Goal: Task Accomplishment & Management: Use online tool/utility

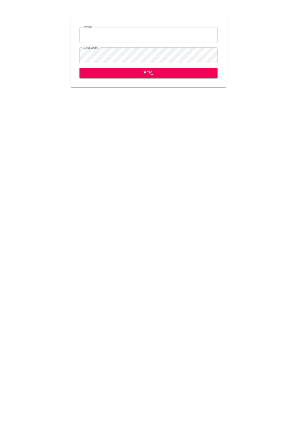
type input "[EMAIL_ADDRESS][DOMAIN_NAME]"
click at [117, 70] on span "로그인" at bounding box center [148, 72] width 129 height 7
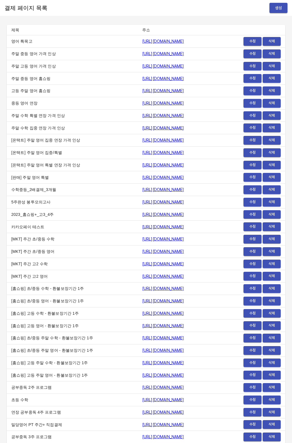
click at [279, 14] on div "결제 페이지 목록 생성" at bounding box center [146, 8] width 292 height 16
click at [279, 12] on button "생성" at bounding box center [279, 8] width 18 height 10
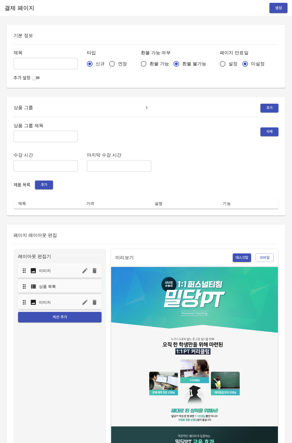
click at [106, 68] on input "연장" at bounding box center [112, 64] width 12 height 12
radio input "true"
click at [229, 64] on span "설정" at bounding box center [233, 63] width 9 height 7
click at [217, 64] on input "설정" at bounding box center [223, 64] width 12 height 12
radio input "true"
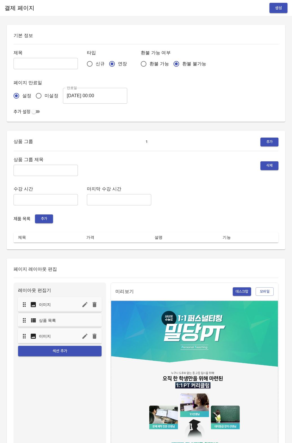
click at [90, 94] on input "2025-08-13 00:00" at bounding box center [95, 96] width 64 height 16
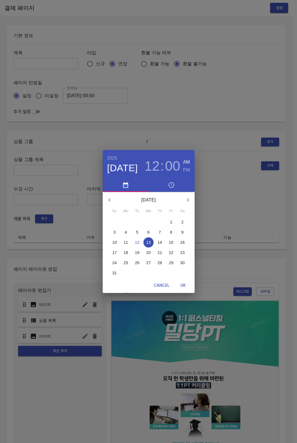
drag, startPoint x: 149, startPoint y: 253, endPoint x: 170, endPoint y: 276, distance: 31.2
click at [149, 253] on p "20" at bounding box center [148, 253] width 5 height 6
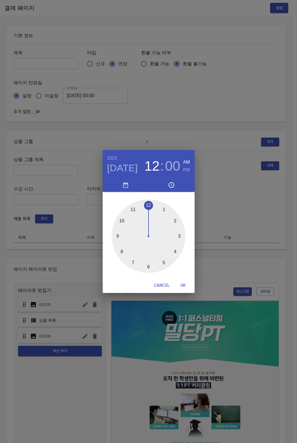
click at [181, 287] on span "OK" at bounding box center [183, 285] width 14 height 7
type input "2025-08-20 00:00"
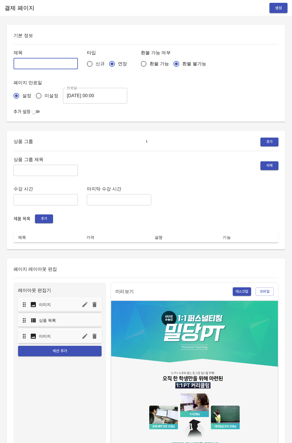
click at [41, 62] on input "text" at bounding box center [46, 63] width 64 height 11
type input "0812_장제인"
click at [48, 170] on input "text" at bounding box center [46, 170] width 64 height 11
type input "주간 집중관리"
click at [40, 223] on button "추가" at bounding box center [44, 218] width 18 height 9
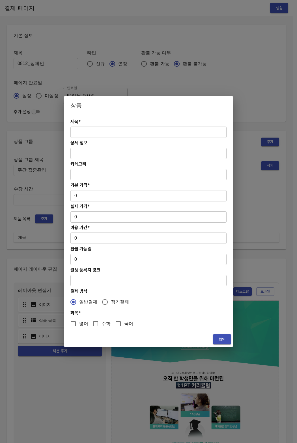
click at [96, 133] on input "text" at bounding box center [148, 132] width 156 height 11
paste input "[연장] 초중등 주간 집중관리 수학 4주(약 1개월) 프로그램"
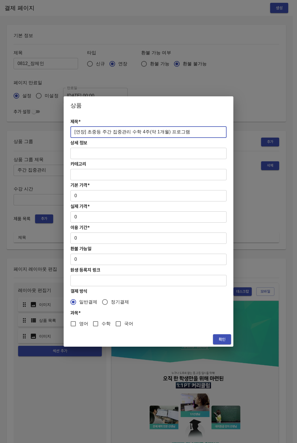
type input "[연장] 초중등 주간 집중관리 수학 4주(약 1개월) 프로그램"
drag, startPoint x: 78, startPoint y: 198, endPoint x: 79, endPoint y: 194, distance: 4.3
click at [78, 198] on input "0" at bounding box center [148, 195] width 156 height 11
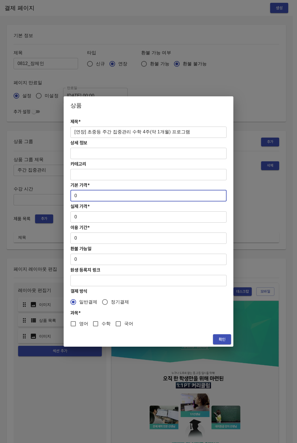
drag, startPoint x: 79, startPoint y: 194, endPoint x: 67, endPoint y: 195, distance: 12.2
click at [67, 195] on div "제목* [연장] 초중등 주간 집중관리 수학 4주(약 1개월) 프로그램 ​ 상세 정보 ​ 카테고리 ​ 기본 가격* 0 ​ 실제 가격* 0 ​ 이…" at bounding box center [149, 223] width 170 height 218
paste input "27800"
type input "278000"
click at [78, 217] on input "0" at bounding box center [148, 216] width 156 height 11
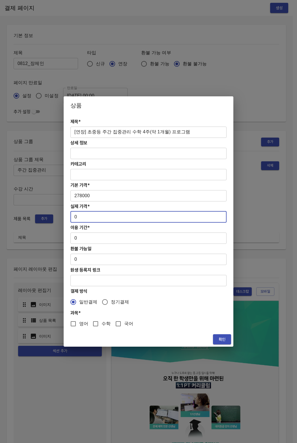
paste input "27800"
drag, startPoint x: 78, startPoint y: 216, endPoint x: 57, endPoint y: 219, distance: 21.3
click at [57, 219] on div "상품 제목* [연장] 초중등 주간 집중관리 수학 4주(약 1개월) 프로그램 ​ 상세 정보 ​ 카테고리 ​ 기본 가격* 278000 ​ 실제 가…" at bounding box center [148, 221] width 297 height 443
type input "278000"
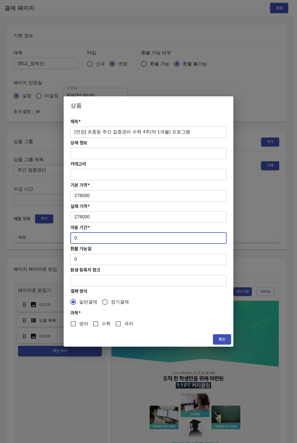
drag, startPoint x: 83, startPoint y: 236, endPoint x: 68, endPoint y: 240, distance: 16.0
click at [68, 240] on div "제목* [연장] 초중등 주간 집중관리 수학 4주(약 1개월) 프로그램 ​ 상세 정보 ​ 카테고리 ​ 기본 가격* 278000 ​ 실제 가격* …" at bounding box center [149, 223] width 170 height 218
type input "28"
click at [93, 324] on input "수학" at bounding box center [96, 324] width 12 height 12
checkbox input "true"
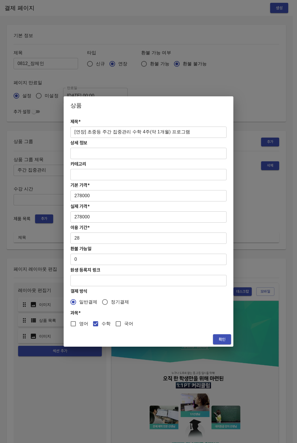
click at [220, 338] on span "확인" at bounding box center [221, 339] width 9 height 7
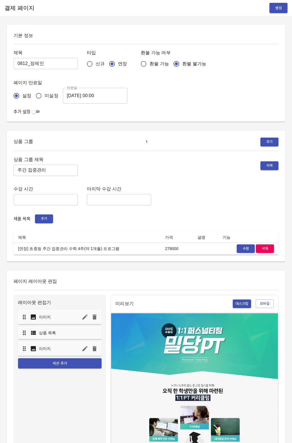
click at [169, 220] on div "제품 목록 추가" at bounding box center [146, 218] width 265 height 9
click at [276, 8] on span "생성" at bounding box center [278, 8] width 9 height 7
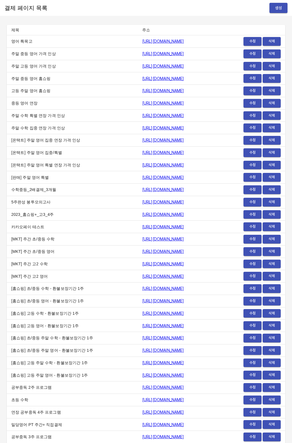
scroll to position [6598, 0]
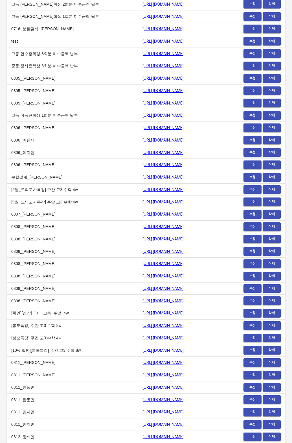
copy link "[URL][DOMAIN_NAME]"
drag, startPoint x: 97, startPoint y: 438, endPoint x: 205, endPoint y: 438, distance: 108.2
click at [205, 438] on td "[URL][DOMAIN_NAME]" at bounding box center [188, 437] width 100 height 12
click at [61, 222] on td "0808_[PERSON_NAME]" at bounding box center [72, 226] width 131 height 12
click at [53, 103] on td "0805_[PERSON_NAME]" at bounding box center [72, 103] width 131 height 12
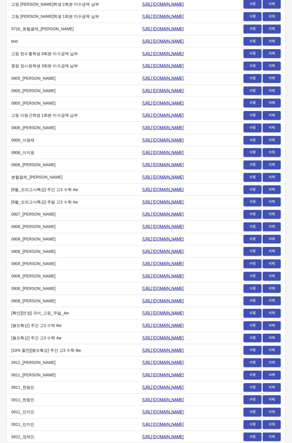
scroll to position [0, 0]
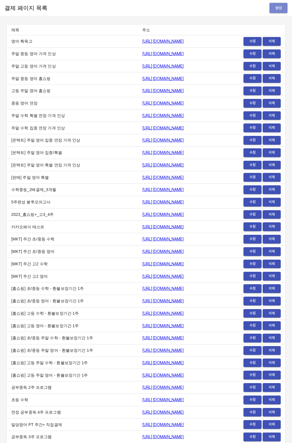
drag, startPoint x: 53, startPoint y: 103, endPoint x: 274, endPoint y: 11, distance: 239.1
click at [274, 11] on button "생성" at bounding box center [279, 8] width 18 height 10
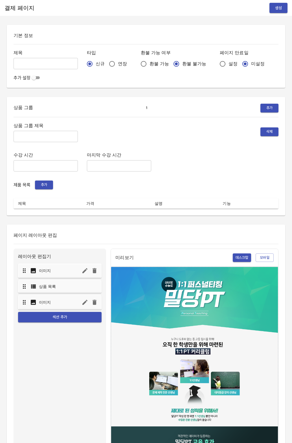
drag, startPoint x: 0, startPoint y: 0, endPoint x: 104, endPoint y: 64, distance: 122.5
click at [106, 64] on input "연장" at bounding box center [112, 64] width 12 height 12
radio input "true"
drag, startPoint x: 104, startPoint y: 64, endPoint x: 205, endPoint y: 63, distance: 100.9
click at [217, 63] on input "설정" at bounding box center [223, 64] width 12 height 12
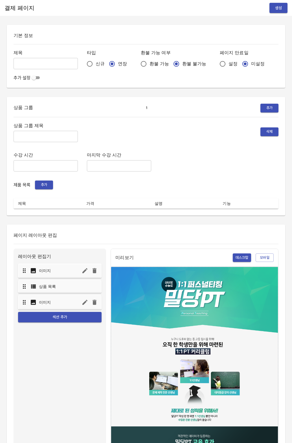
radio input "true"
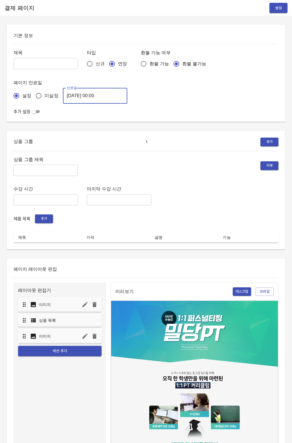
click at [74, 97] on input "[DATE] 00:00" at bounding box center [95, 96] width 64 height 16
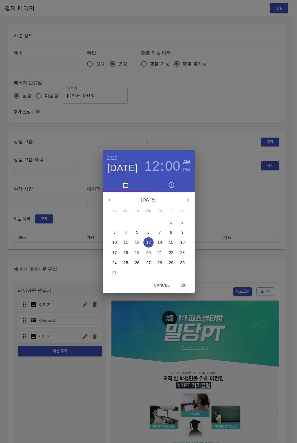
click at [147, 252] on p "20" at bounding box center [148, 253] width 5 height 6
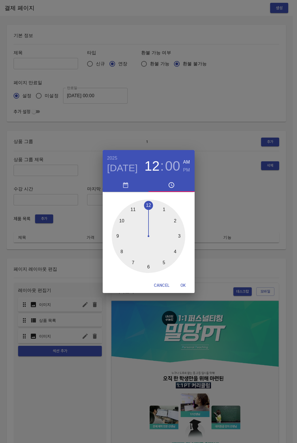
drag, startPoint x: 205, startPoint y: 63, endPoint x: 178, endPoint y: 284, distance: 222.6
click at [178, 284] on span "OK" at bounding box center [183, 285] width 14 height 7
type input "[DATE] 00:00"
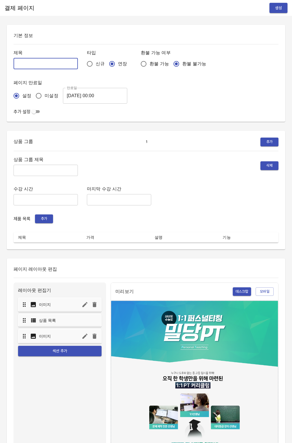
drag, startPoint x: 178, startPoint y: 284, endPoint x: 36, endPoint y: 67, distance: 258.7
click at [36, 67] on input "text" at bounding box center [46, 63] width 64 height 11
type input "0812_[PERSON_NAME]"
click at [40, 166] on input "text" at bounding box center [46, 170] width 64 height 11
type input "주간 집중관리"
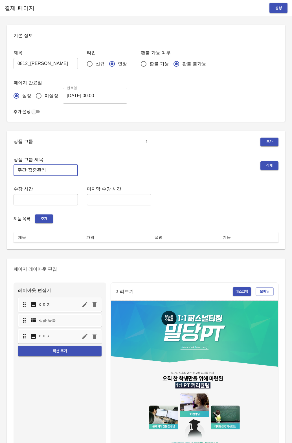
drag, startPoint x: 36, startPoint y: 67, endPoint x: 42, endPoint y: 217, distance: 149.5
click at [42, 217] on span "추가" at bounding box center [44, 219] width 12 height 6
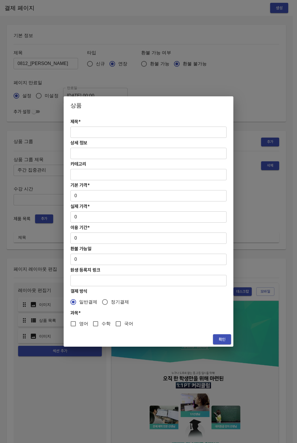
drag, startPoint x: 42, startPoint y: 217, endPoint x: 108, endPoint y: 134, distance: 105.7
click at [108, 134] on input "text" at bounding box center [148, 132] width 156 height 11
paste input "[연장] 초중등 주간 집중관리 수학 4주(약 1개월) 프로그램"
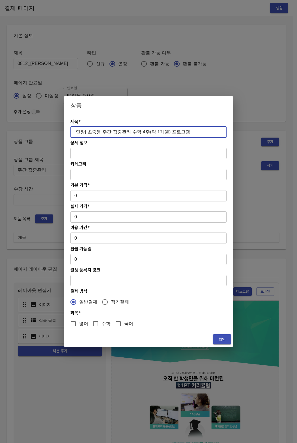
type input "[연장] 초중등 주간 집중관리 수학 4주(약 1개월) 프로그램"
drag, startPoint x: 90, startPoint y: 204, endPoint x: 84, endPoint y: 199, distance: 6.8
click at [88, 202] on div "제목* [연장] 초중등 주간 집중관리 수학 4주(약 1개월) 프로그램 ​ 상세 정보 ​ 카테고리 ​ 기본 가격* 0 ​ 실제 가격* 0 ​ 이…" at bounding box center [149, 223] width 170 height 218
click at [83, 198] on input "0" at bounding box center [148, 195] width 156 height 11
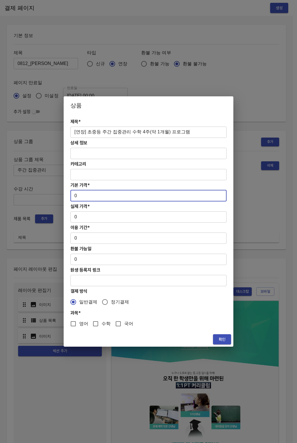
paste input "27800"
drag, startPoint x: 81, startPoint y: 197, endPoint x: 79, endPoint y: 205, distance: 8.1
click at [74, 196] on input "278000" at bounding box center [148, 195] width 156 height 11
type input "278000"
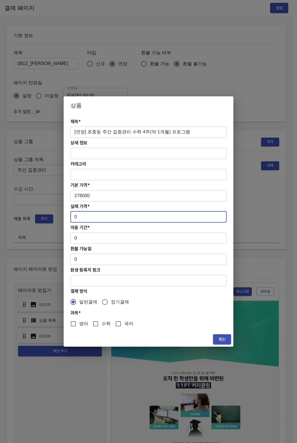
drag, startPoint x: 82, startPoint y: 215, endPoint x: 70, endPoint y: 217, distance: 12.6
click at [70, 217] on div "제목* [연장] 초중등 주간 집중관리 수학 4주(약 1개월) 프로그램 ​ 상세 정보 ​ 카테고리 ​ 기본 가격* 278000 ​ 실제 가격* …" at bounding box center [149, 223] width 170 height 218
paste input "27800"
type input "278000"
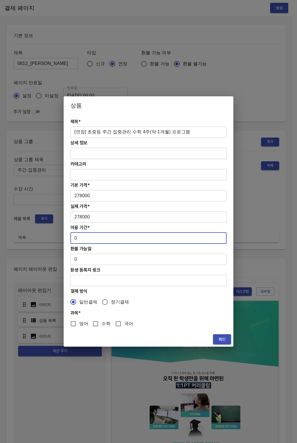
drag, startPoint x: 83, startPoint y: 240, endPoint x: 69, endPoint y: 238, distance: 13.9
click at [69, 238] on div "제목* [연장] 초중등 주간 집중관리 수학 4주(약 1개월) 프로그램 ​ 상세 정보 ​ 카테고리 ​ 기본 가격* 278000 ​ 실제 가격* …" at bounding box center [149, 223] width 170 height 218
type input "28"
click at [95, 322] on input "수학" at bounding box center [96, 324] width 12 height 12
checkbox input "true"
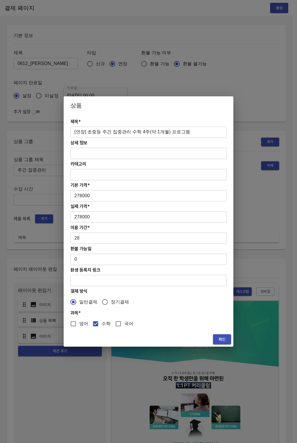
click at [208, 335] on div "확인" at bounding box center [149, 339] width 170 height 15
click at [218, 339] on span "확인" at bounding box center [221, 339] width 9 height 7
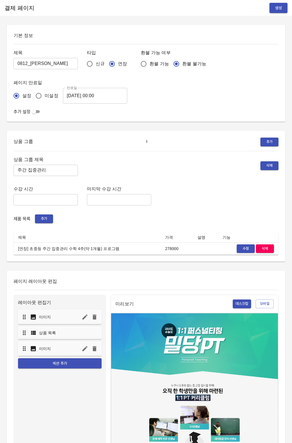
click at [219, 81] on div "제목 0812_성윤아 ​ 타입 신규 연장 환불 가능 여부 환불 가능 환불 불가능 페이지 만료일 설정 미설정 만료일 [DATE] 00:00 만료일" at bounding box center [146, 76] width 265 height 55
click at [274, 12] on button "생성" at bounding box center [279, 8] width 18 height 10
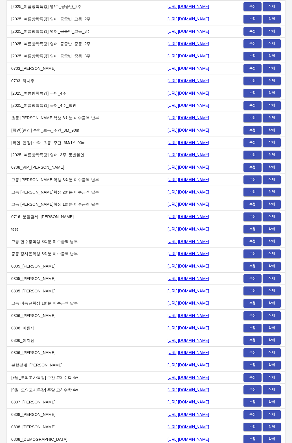
scroll to position [6611, 0]
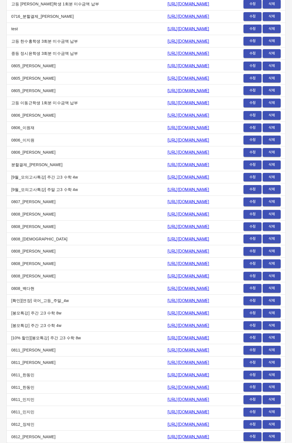
click at [94, 430] on td "0812_장제인" at bounding box center [85, 424] width 156 height 12
drag, startPoint x: 111, startPoint y: 435, endPoint x: 211, endPoint y: 437, distance: 100.6
click at [211, 437] on td "https://payment.mildang.kr/XKRjG6kjHZ7eaWCN6_eCp" at bounding box center [196, 437] width 66 height 12
drag, startPoint x: 211, startPoint y: 437, endPoint x: 98, endPoint y: 437, distance: 113.6
click at [163, 437] on td "https://payment.mildang.kr/XKRjG6kjHZ7eaWCN6_eCp" at bounding box center [196, 437] width 66 height 12
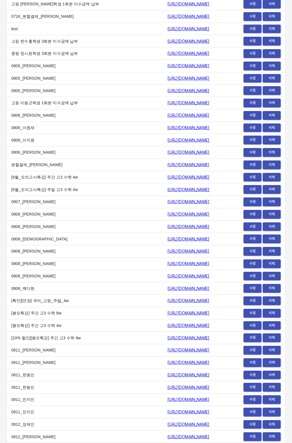
copy link "https://payment.mildang.kr/XKRjG6kjHZ7eaWCN6_eCp"
click at [255, 215] on span "수정" at bounding box center [253, 214] width 12 height 6
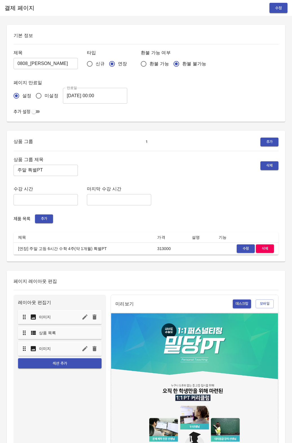
click at [241, 251] on span "수정" at bounding box center [246, 248] width 12 height 6
click at [45, 172] on input "주말 특별PT" at bounding box center [46, 170] width 64 height 11
drag, startPoint x: 45, startPoint y: 172, endPoint x: 19, endPoint y: 171, distance: 25.7
click at [19, 171] on input "주말 특별PT" at bounding box center [46, 170] width 64 height 11
click at [60, 170] on input "주말 특별PT" at bounding box center [46, 170] width 64 height 11
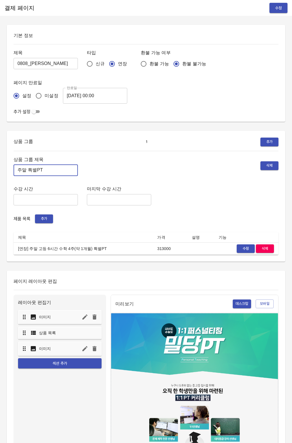
click at [145, 226] on div "상품 그룹 제목 주말 특별PT ​ 삭제 수강 시간 ​ 마지막 수강 시간 ​ 제품 목록 추가 제목 가격 설명 기능 [연장] 주말 고등 6시간 수…" at bounding box center [146, 205] width 265 height 99
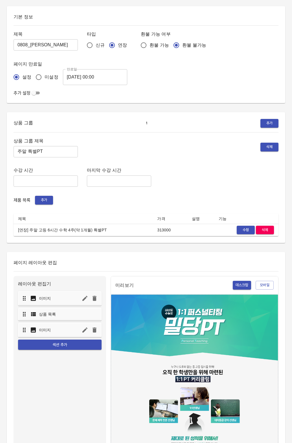
scroll to position [34, 0]
